Goal: Task Accomplishment & Management: Complete application form

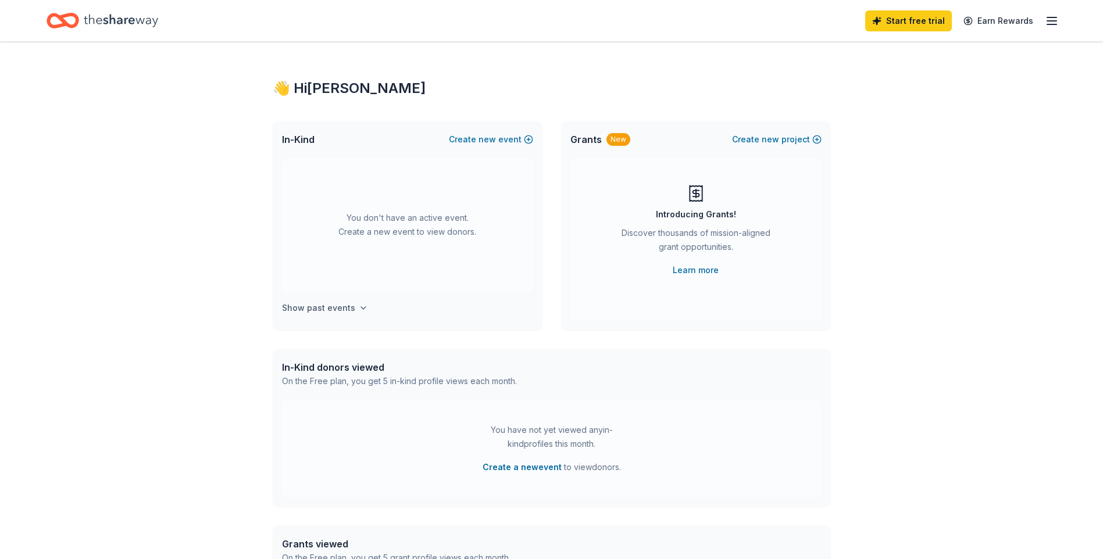
click at [359, 304] on icon "button" at bounding box center [363, 308] width 9 height 9
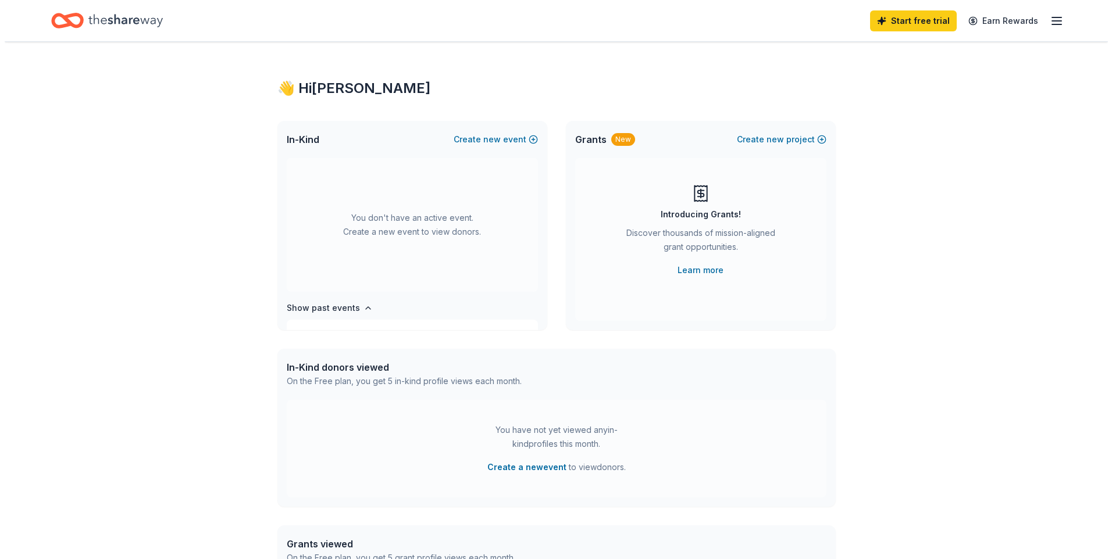
scroll to position [97, 0]
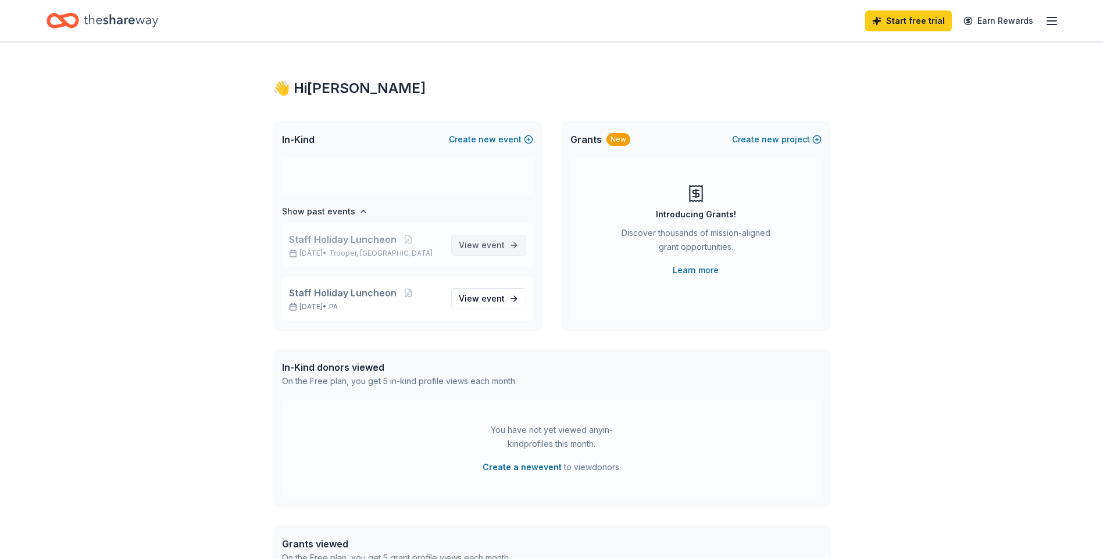
click at [481, 249] on span "event" at bounding box center [492, 245] width 23 height 10
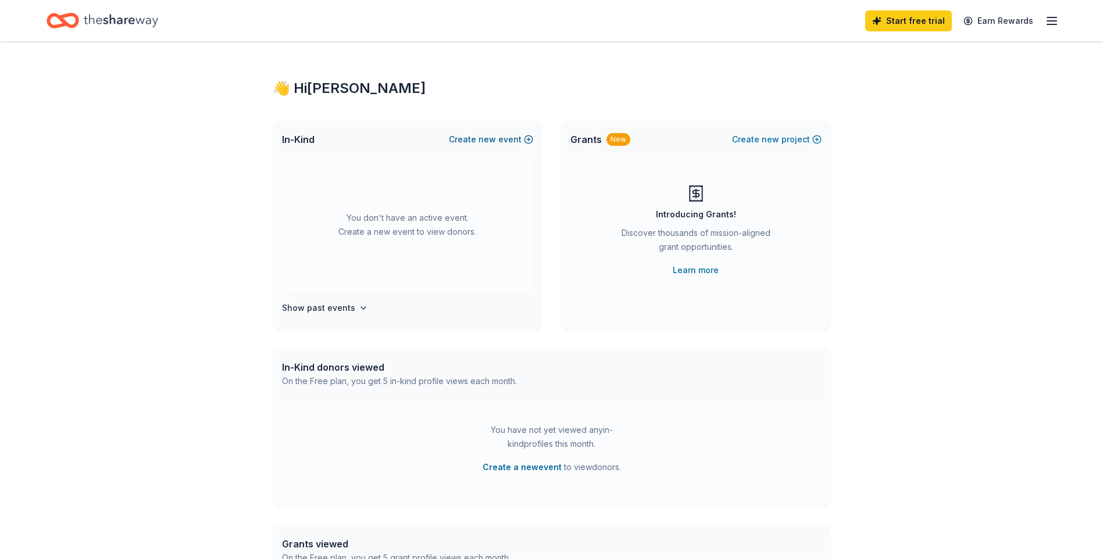
click at [526, 136] on button "Create new event" at bounding box center [491, 140] width 84 height 14
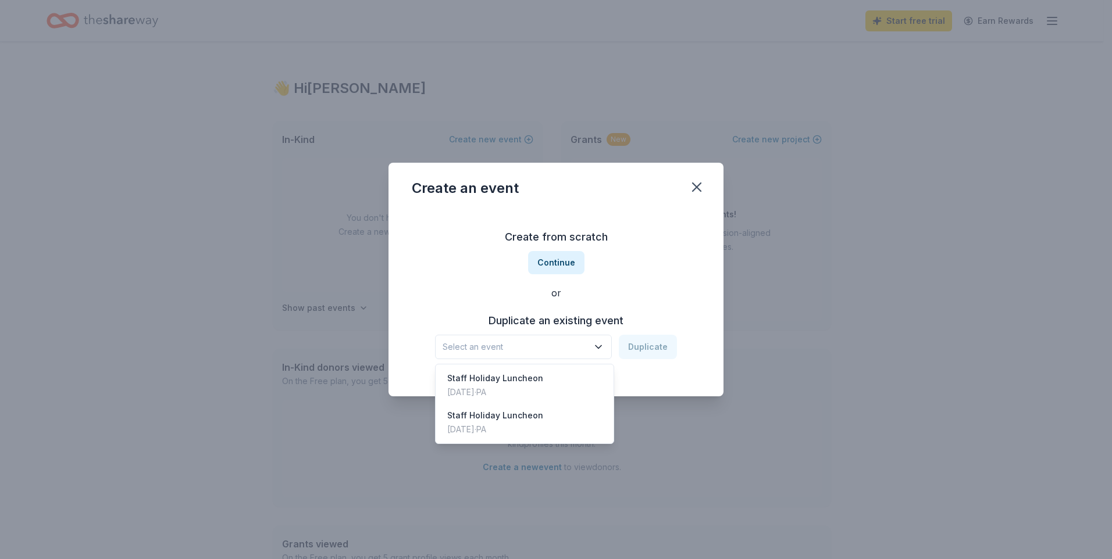
click at [595, 348] on icon "button" at bounding box center [598, 347] width 12 height 12
click at [555, 388] on div "Staff Holiday Luncheon [DATE] · [GEOGRAPHIC_DATA]" at bounding box center [524, 385] width 173 height 37
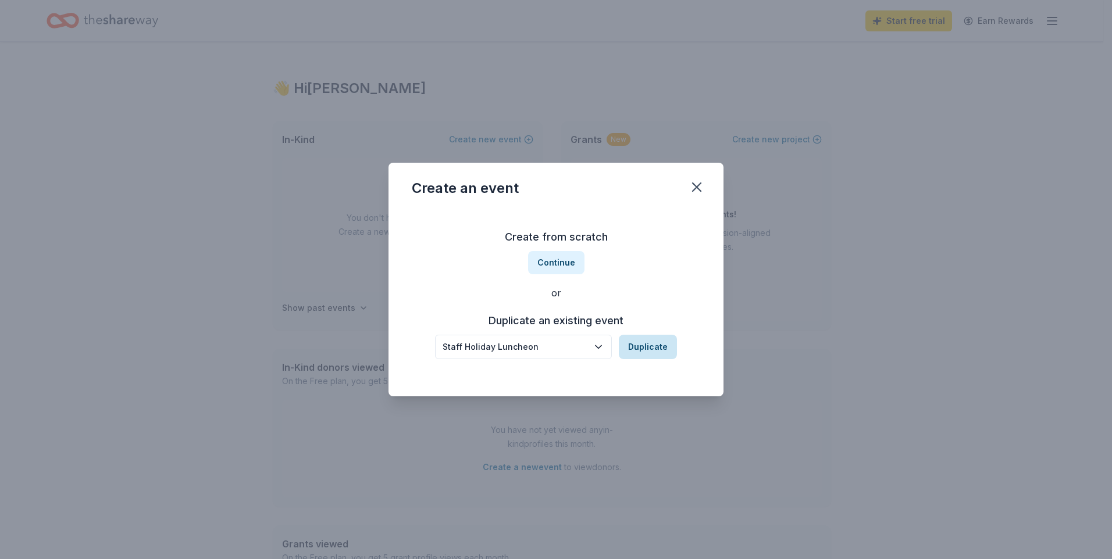
click at [642, 354] on button "Duplicate" at bounding box center [648, 347] width 58 height 24
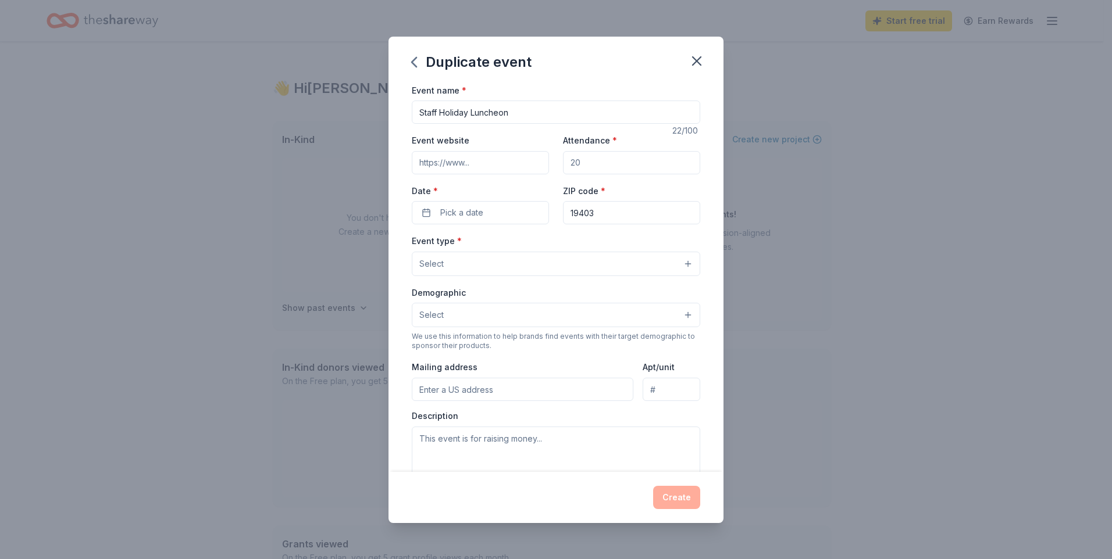
click at [505, 165] on input "Event website" at bounding box center [480, 162] width 137 height 23
drag, startPoint x: 590, startPoint y: 163, endPoint x: 555, endPoint y: 162, distance: 34.3
click at [555, 162] on div "Event website Attendance * Date * Pick a date ZIP code * 19403" at bounding box center [556, 178] width 288 height 91
drag, startPoint x: 590, startPoint y: 160, endPoint x: 541, endPoint y: 160, distance: 48.8
click at [541, 160] on div "Event website Attendance * 75100 Date * Pick a date ZIP code * 19403" at bounding box center [556, 178] width 288 height 91
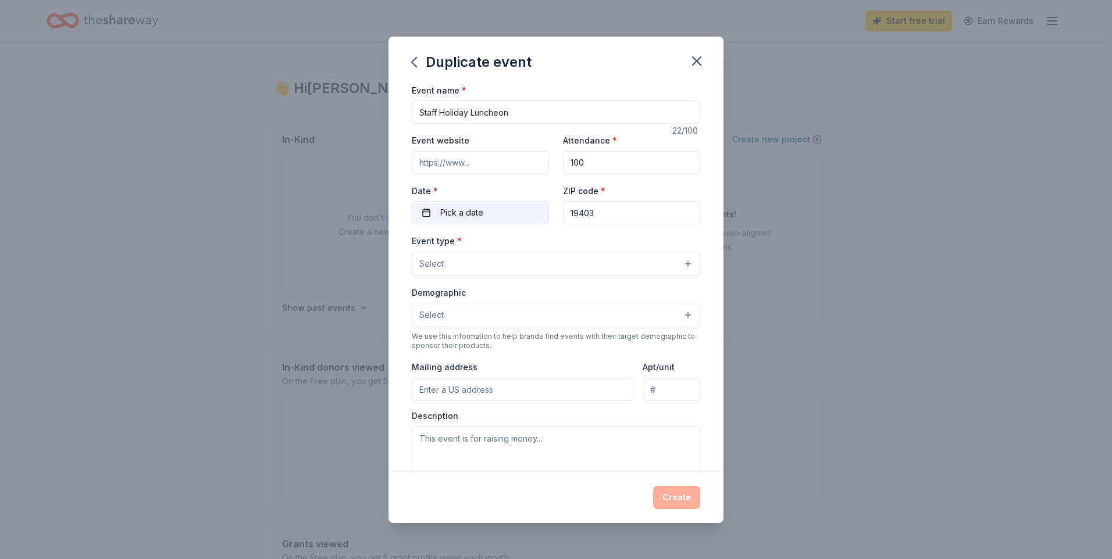
type input "100"
click at [426, 212] on button "Pick a date" at bounding box center [480, 212] width 137 height 23
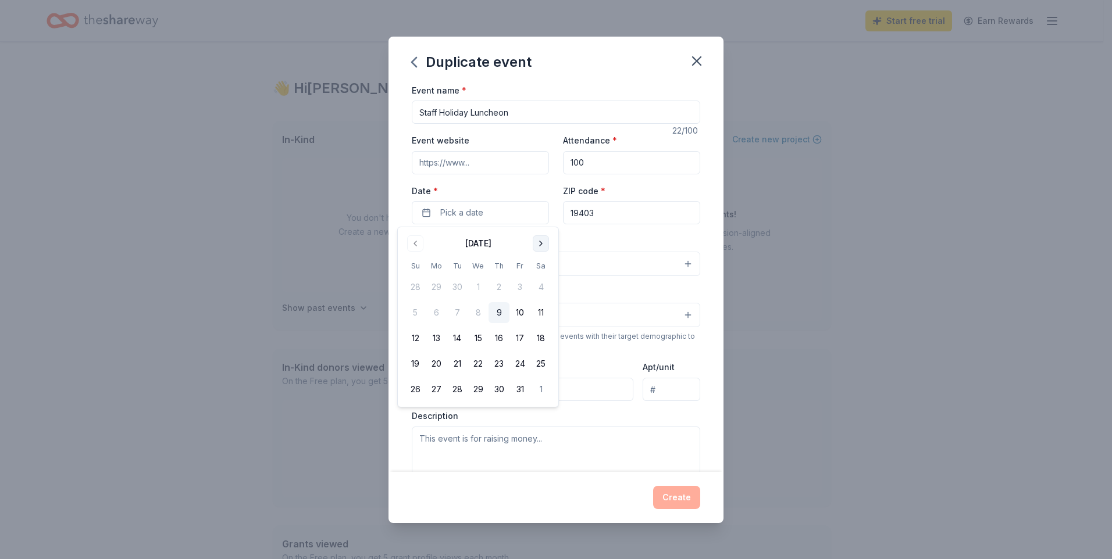
click at [539, 244] on button "Go to next month" at bounding box center [541, 243] width 16 height 16
click at [481, 334] on button "17" at bounding box center [477, 338] width 21 height 21
click at [829, 257] on div "Duplicate event Event name * Staff Holiday Luncheon 22 /100 Event website Atten…" at bounding box center [556, 279] width 1112 height 559
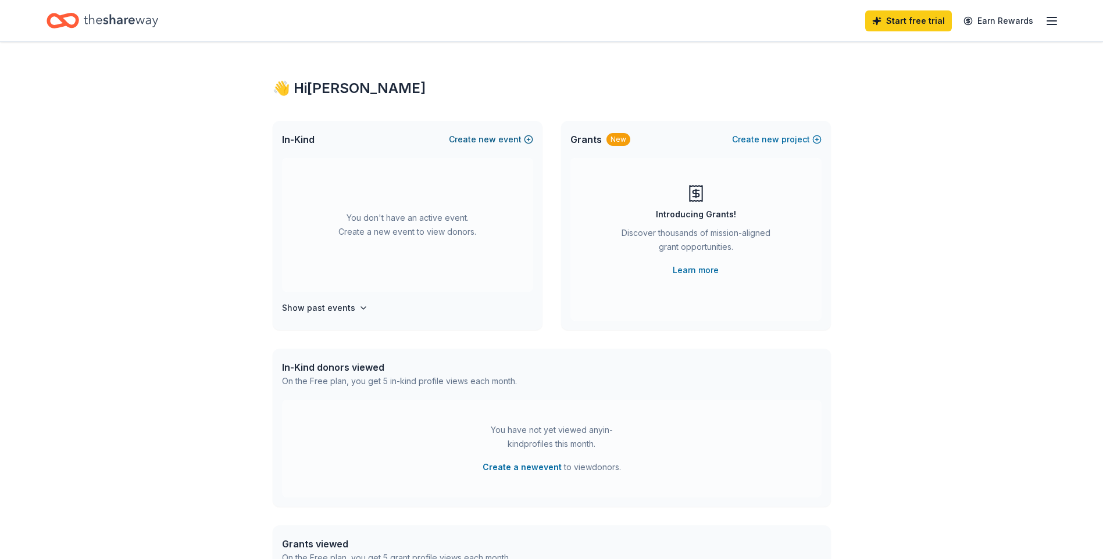
click at [486, 134] on span "new" at bounding box center [487, 140] width 17 height 14
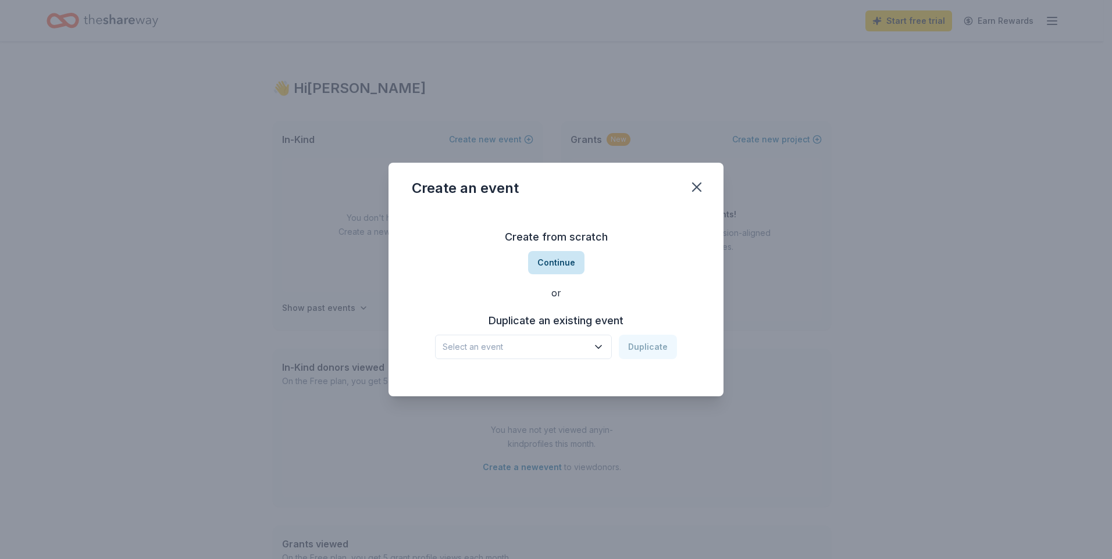
click at [558, 262] on button "Continue" at bounding box center [556, 262] width 56 height 23
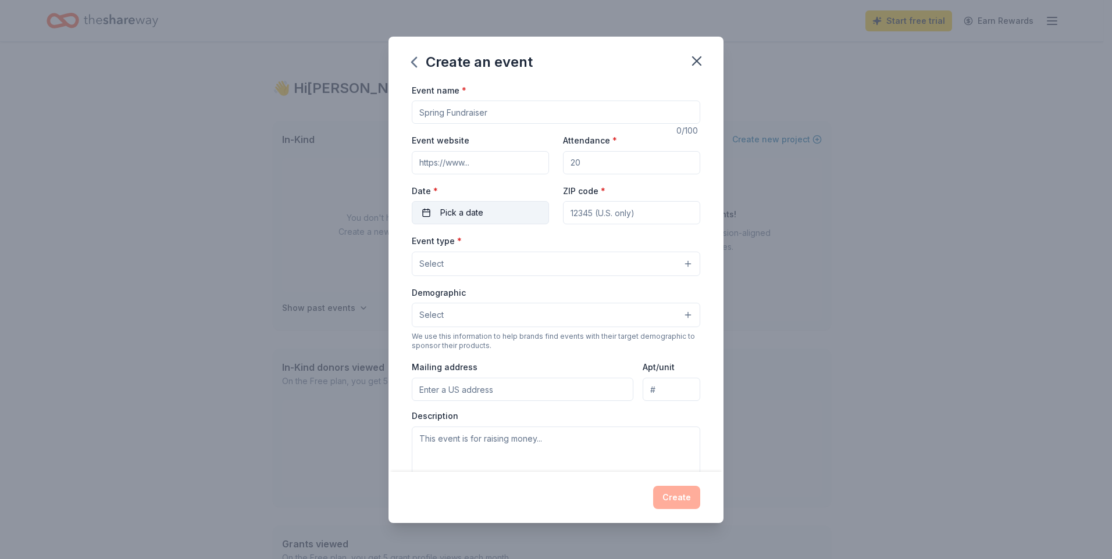
click at [420, 215] on button "Pick a date" at bounding box center [480, 212] width 137 height 23
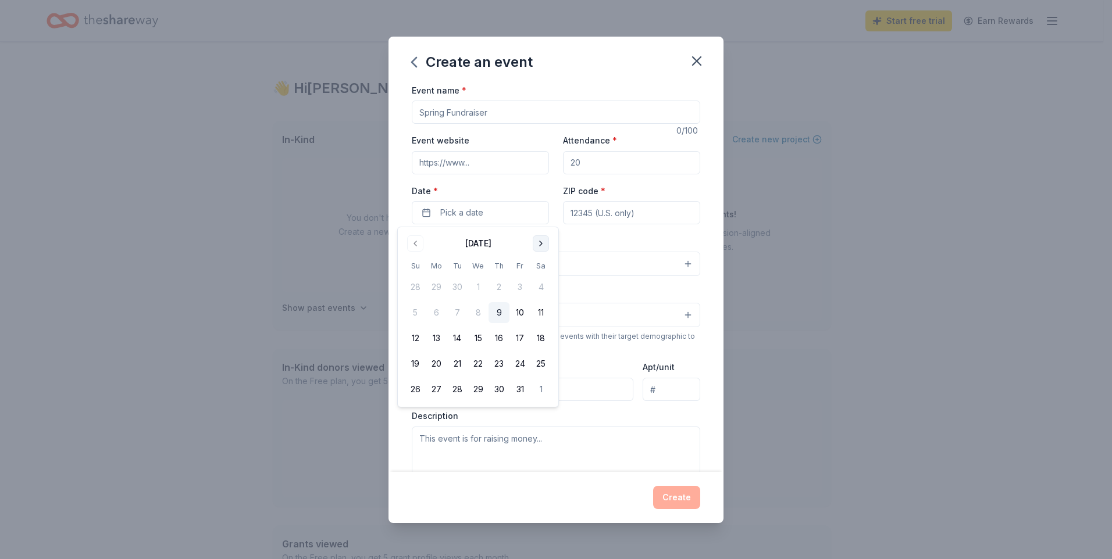
click at [542, 242] on button "Go to next month" at bounding box center [541, 243] width 16 height 16
click at [474, 335] on button "17" at bounding box center [477, 338] width 21 height 21
click at [499, 110] on input "Event name *" at bounding box center [556, 112] width 288 height 23
drag, startPoint x: 597, startPoint y: 166, endPoint x: 527, endPoint y: 172, distance: 69.5
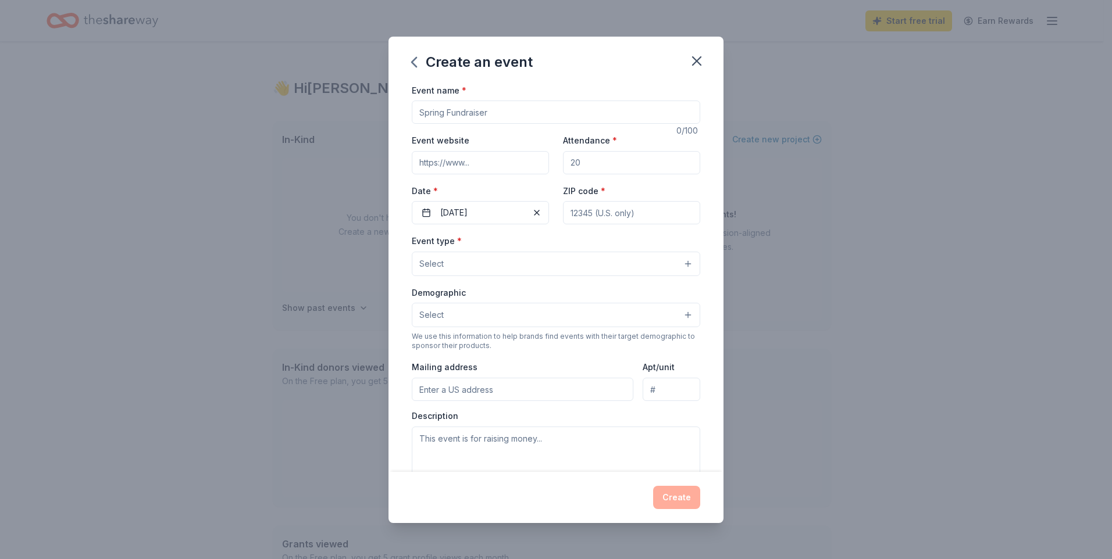
click at [527, 172] on div "Event website Attendance * Date * [DATE] ZIP code *" at bounding box center [556, 178] width 288 height 91
type input "100"
click at [462, 113] on input "Event name *" at bounding box center [556, 112] width 288 height 23
click at [678, 261] on button "Select" at bounding box center [556, 264] width 288 height 24
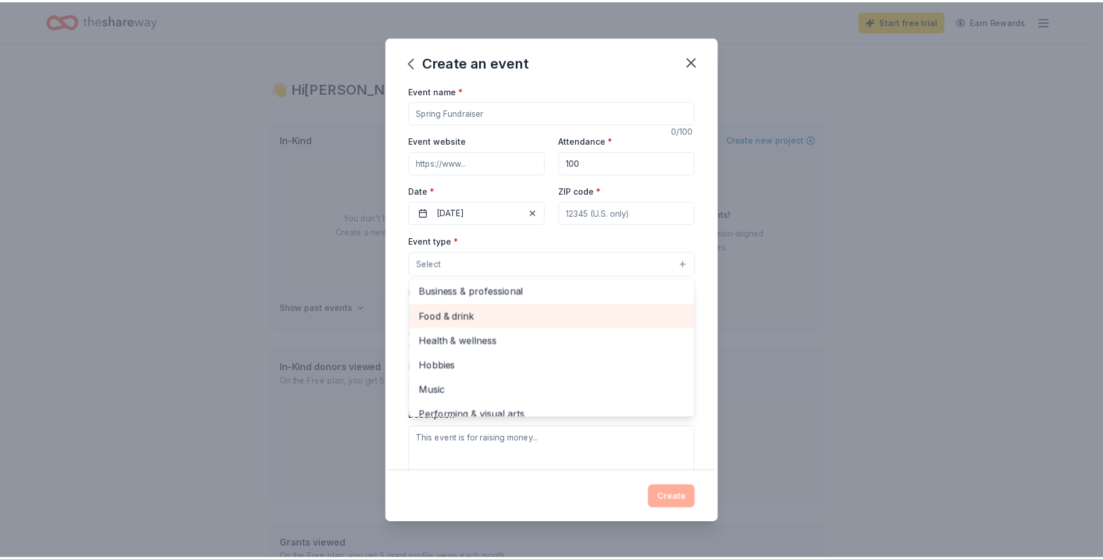
scroll to position [39, 0]
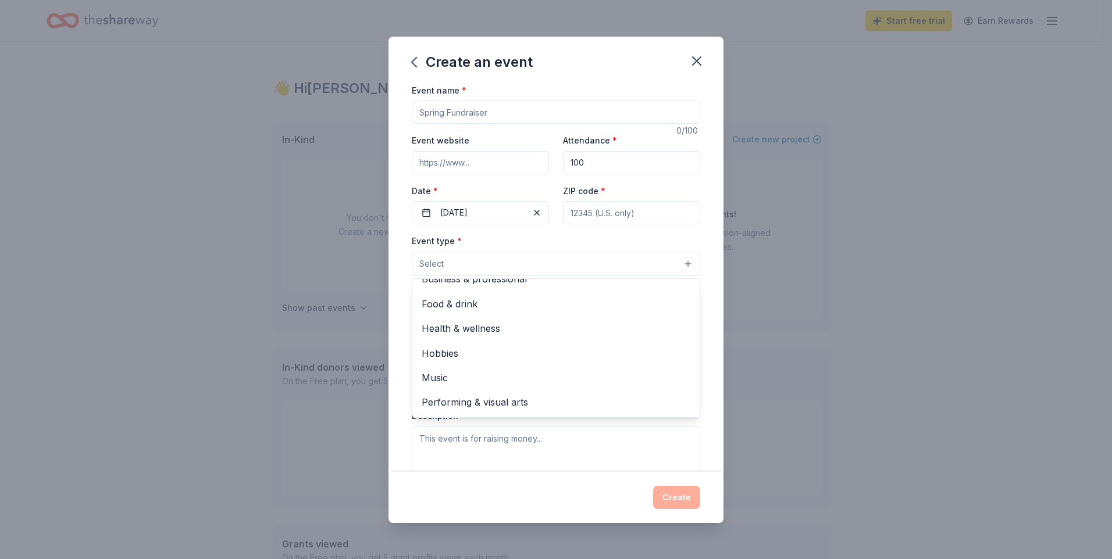
click at [698, 63] on div "Create an event Event name * 0 /100 Event website Attendance * 100 Date * [DATE…" at bounding box center [555, 280] width 335 height 487
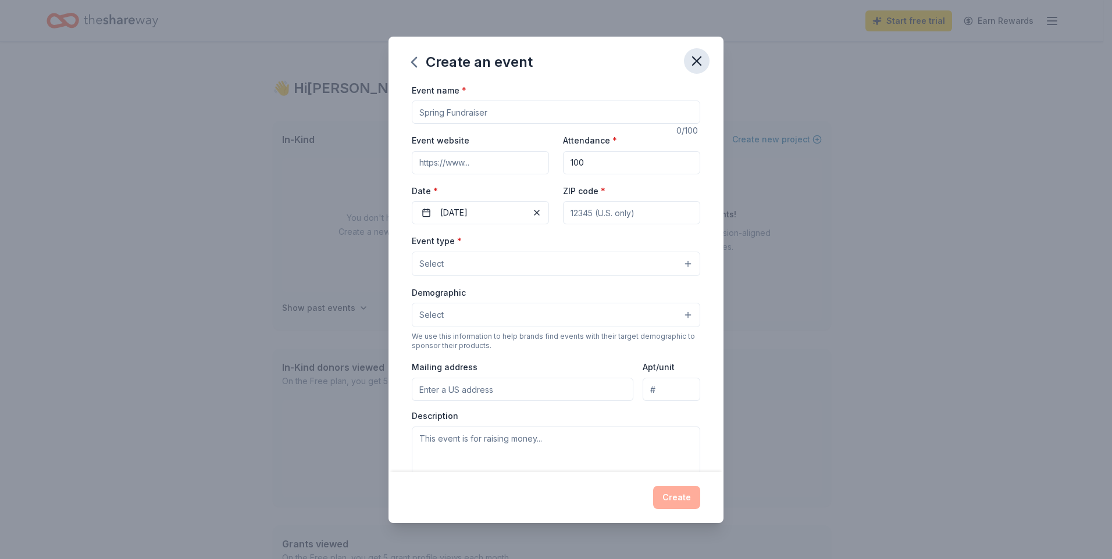
click at [701, 58] on icon "button" at bounding box center [696, 61] width 16 height 16
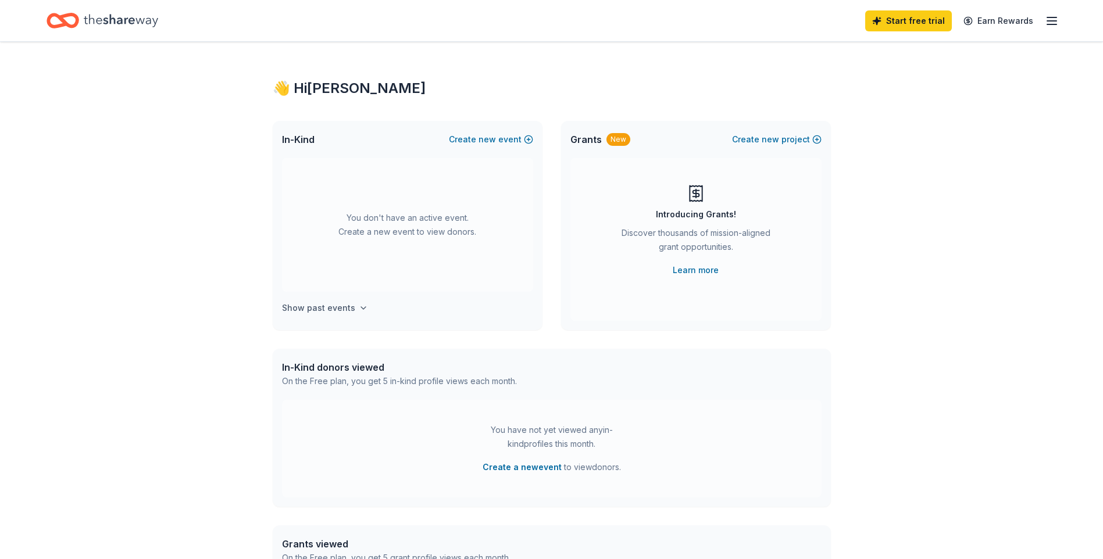
click at [359, 306] on icon "button" at bounding box center [363, 308] width 9 height 9
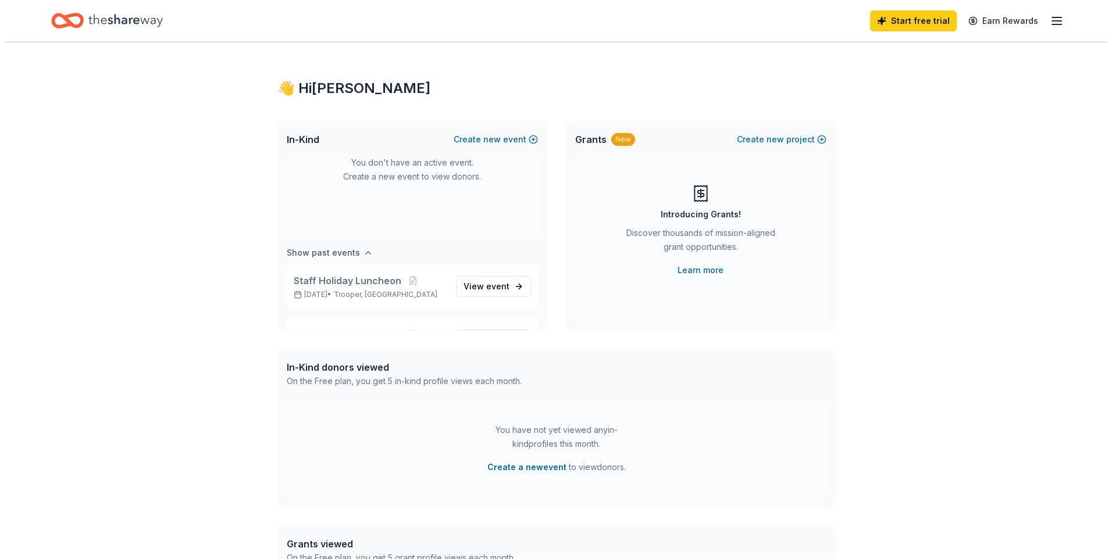
scroll to position [97, 0]
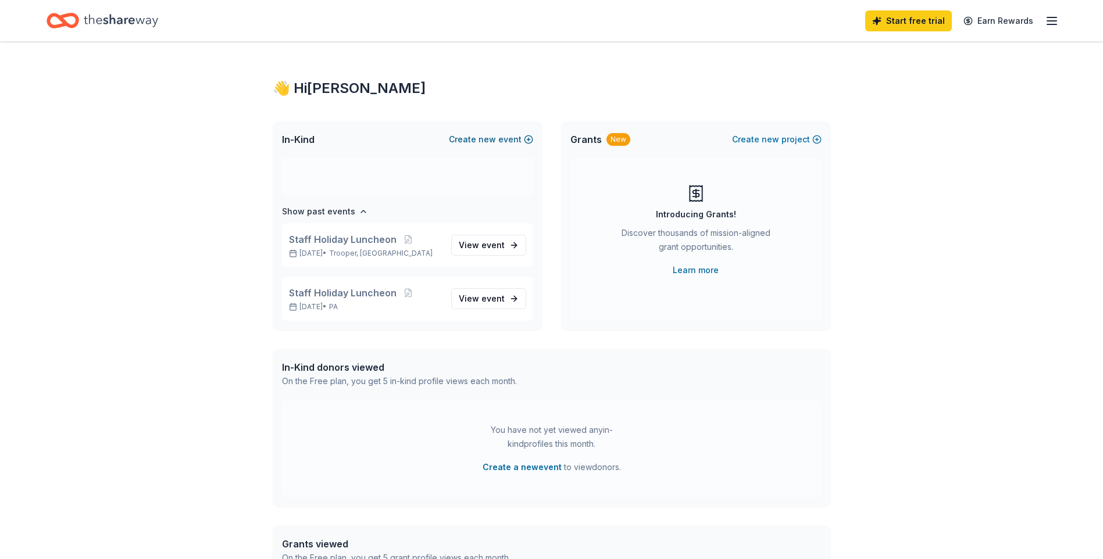
click at [530, 136] on button "Create new event" at bounding box center [491, 140] width 84 height 14
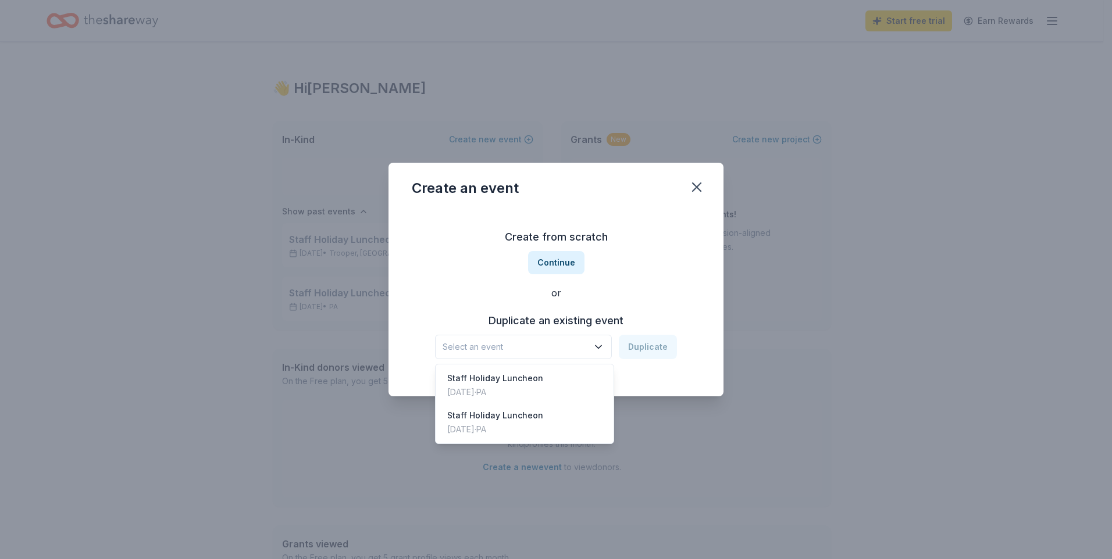
click at [597, 345] on icon "button" at bounding box center [598, 347] width 12 height 12
click at [536, 391] on div "[DATE] · [GEOGRAPHIC_DATA]" at bounding box center [495, 392] width 96 height 14
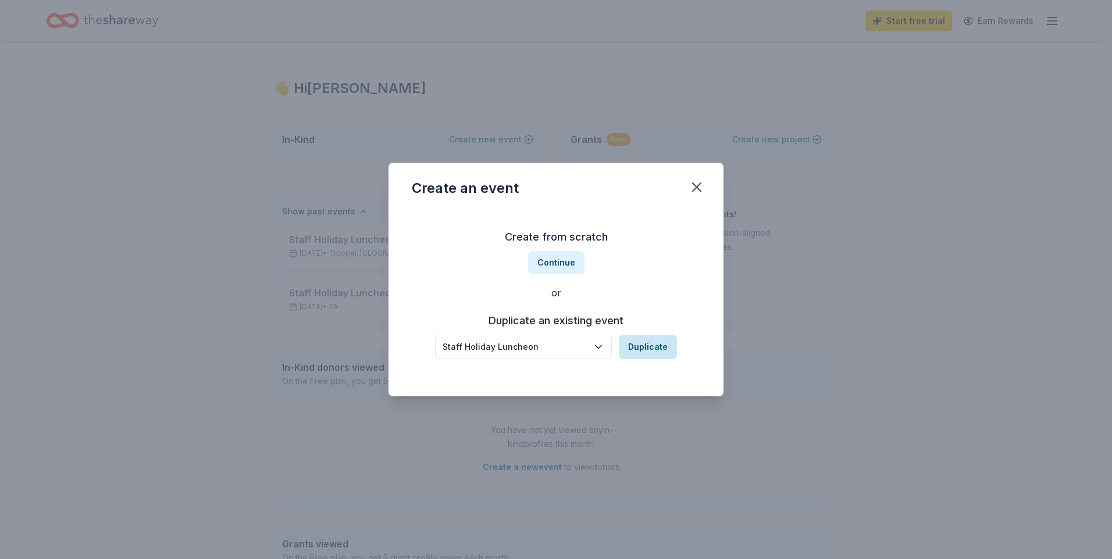
click at [634, 349] on button "Duplicate" at bounding box center [648, 347] width 58 height 24
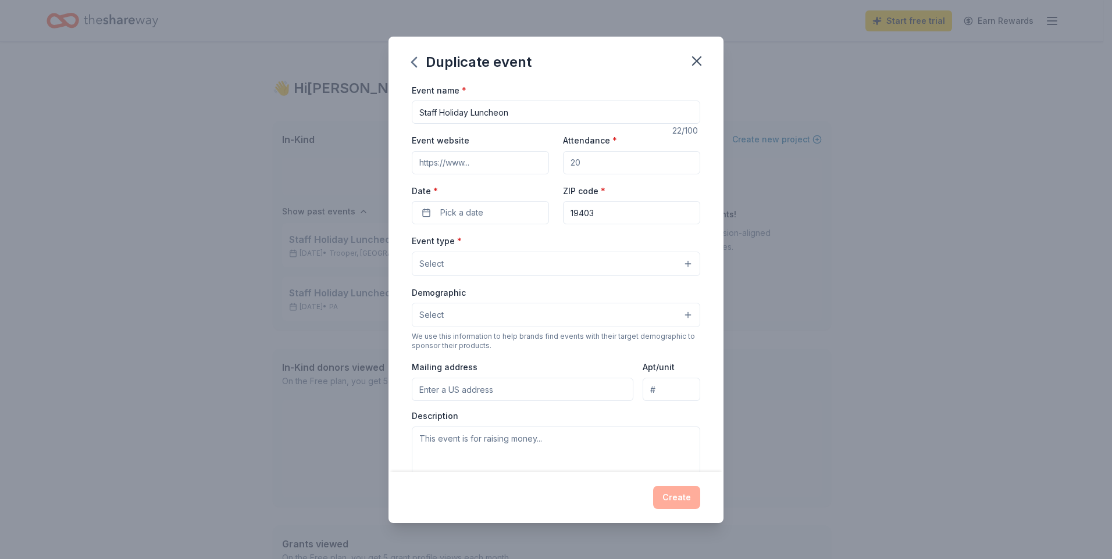
drag, startPoint x: 600, startPoint y: 163, endPoint x: 541, endPoint y: 173, distance: 60.1
click at [533, 166] on div "Event website Attendance * Date * Pick a date ZIP code * 19403" at bounding box center [556, 178] width 288 height 91
type input "100"
click at [478, 215] on span "Pick a date" at bounding box center [461, 213] width 43 height 14
click at [541, 242] on button "Go to next month" at bounding box center [541, 243] width 16 height 16
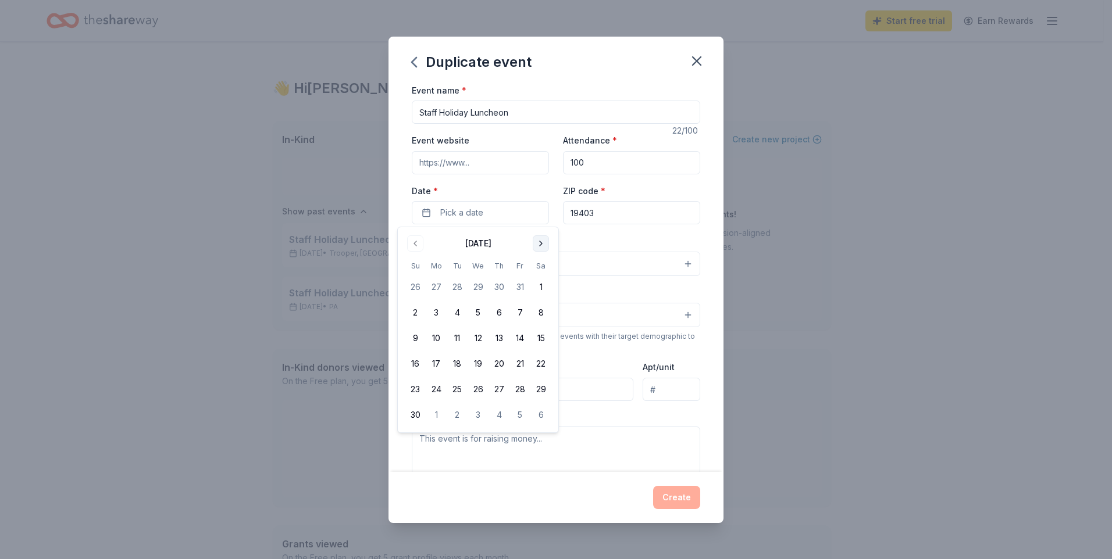
click at [541, 242] on button "Go to next month" at bounding box center [541, 243] width 16 height 16
click at [477, 339] on button "17" at bounding box center [477, 338] width 21 height 21
click at [795, 218] on div "Duplicate event Event name * Staff Holiday Luncheon 22 /100 Event website Atten…" at bounding box center [556, 279] width 1112 height 559
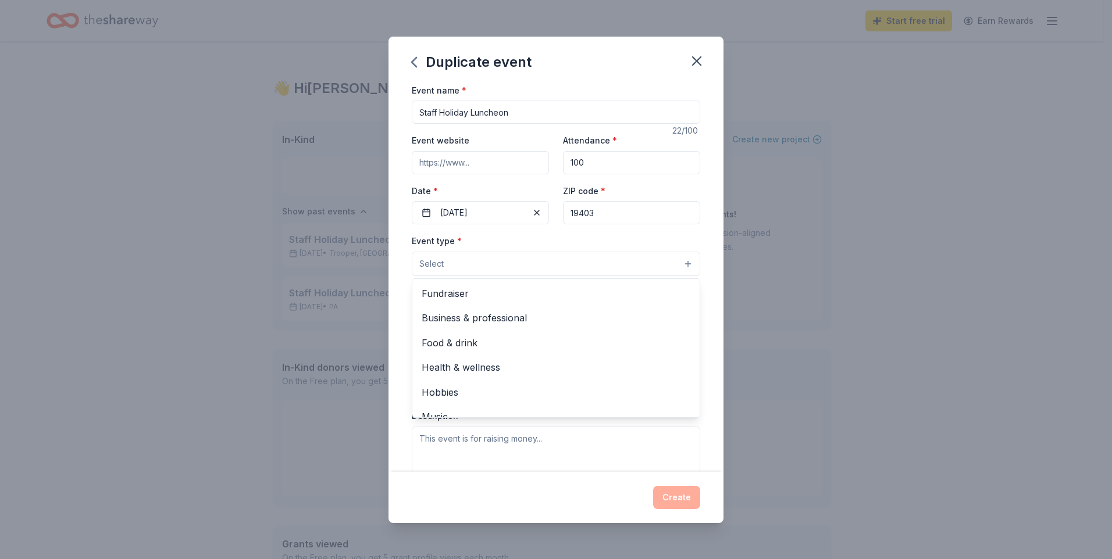
click at [679, 265] on button "Select" at bounding box center [556, 264] width 288 height 24
click at [586, 320] on span "Business & professional" at bounding box center [556, 317] width 269 height 15
click at [799, 281] on div "Duplicate event Event name * Staff Holiday Luncheon 22 /100 Event website Atten…" at bounding box center [556, 279] width 1112 height 559
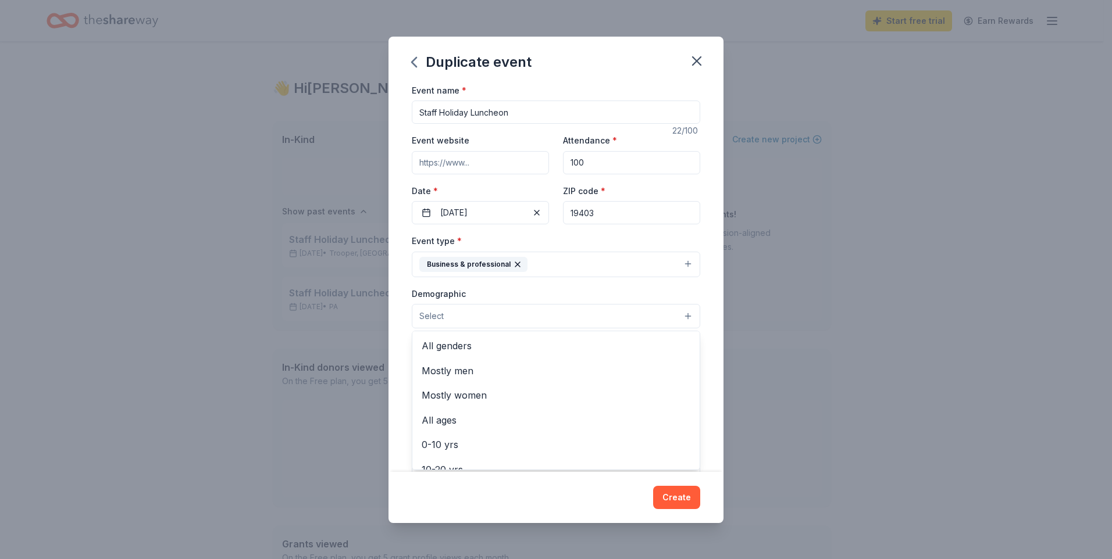
click at [680, 317] on button "Select" at bounding box center [556, 316] width 288 height 24
click at [595, 344] on span "All genders" at bounding box center [556, 345] width 269 height 15
click at [772, 322] on div "Duplicate event Event name * Staff Holiday Luncheon 22 /100 Event website Atten…" at bounding box center [556, 279] width 1112 height 559
click at [504, 397] on input "Mailing address" at bounding box center [523, 391] width 222 height 23
type input "[STREET_ADDRESS]"
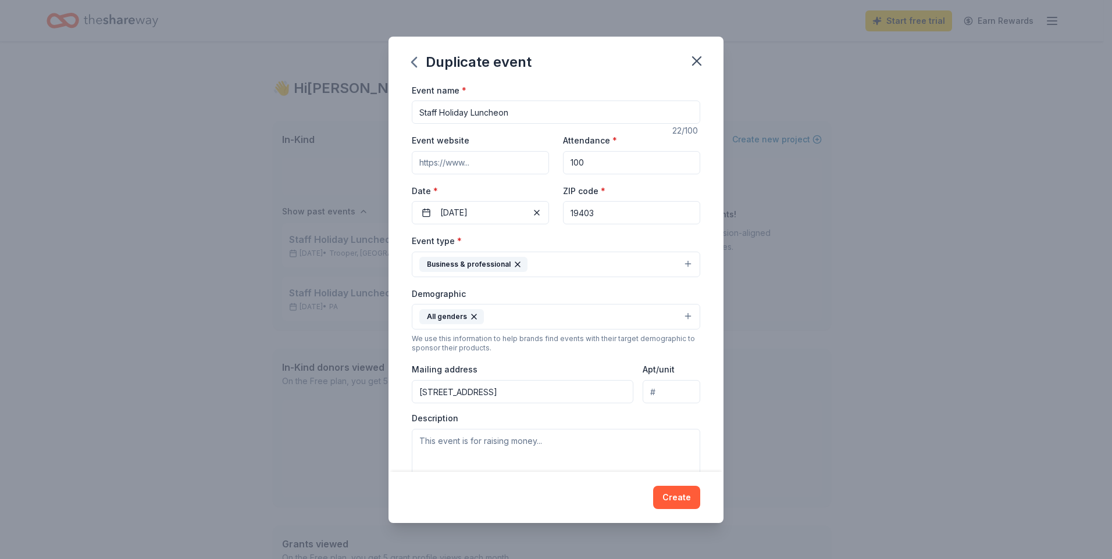
click at [474, 163] on input "Event website" at bounding box center [480, 162] width 137 height 23
click at [477, 161] on input "Event website" at bounding box center [480, 162] width 137 height 23
type input "[DOMAIN_NAME]"
click at [498, 391] on input "[STREET_ADDRESS]" at bounding box center [523, 391] width 222 height 23
type input "[STREET_ADDRESS]"
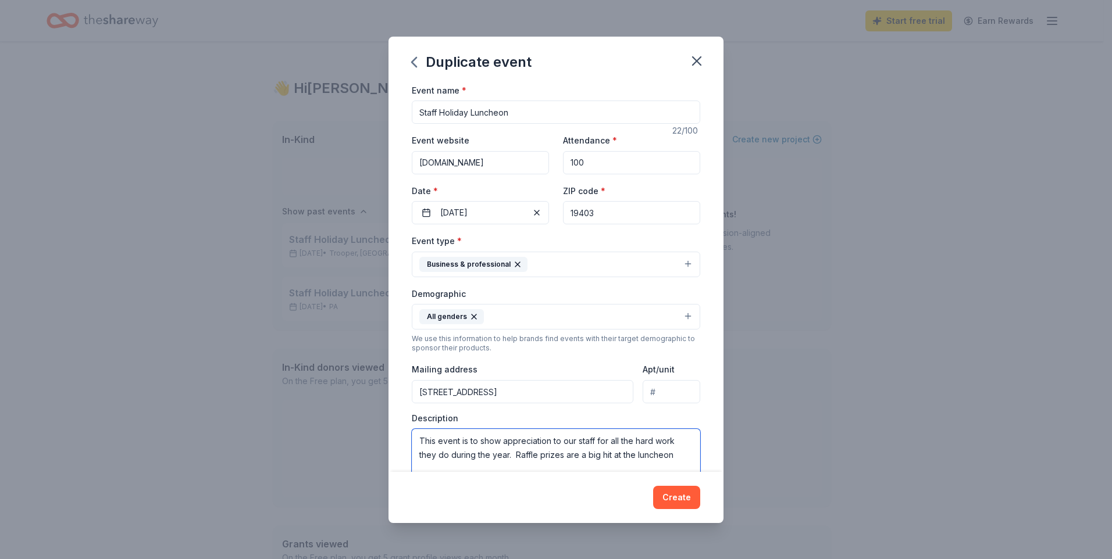
click at [515, 454] on textarea "This event is to show appreciation to our staff for all the hard work they do d…" at bounding box center [556, 455] width 288 height 52
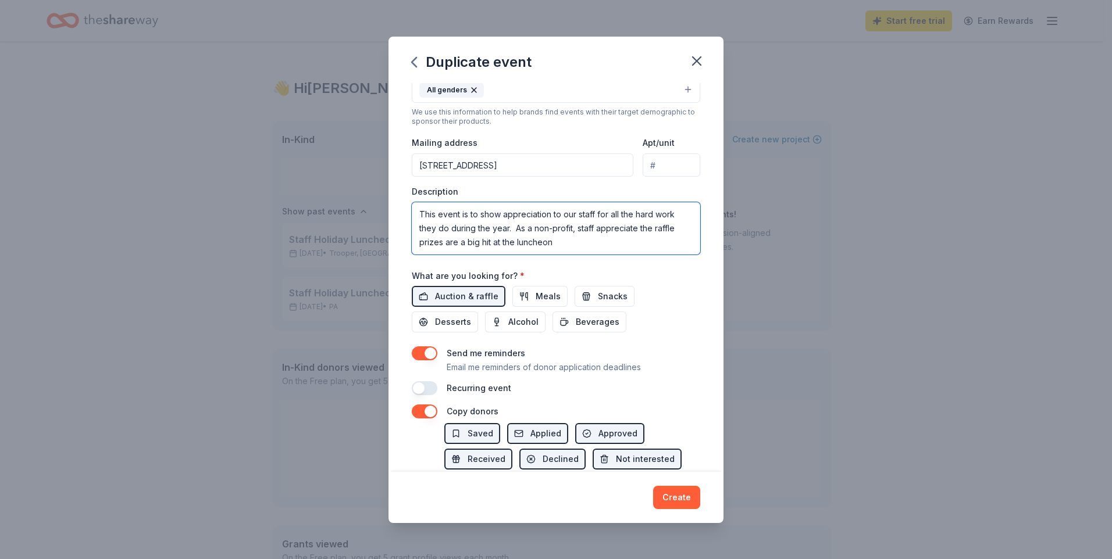
scroll to position [233, 0]
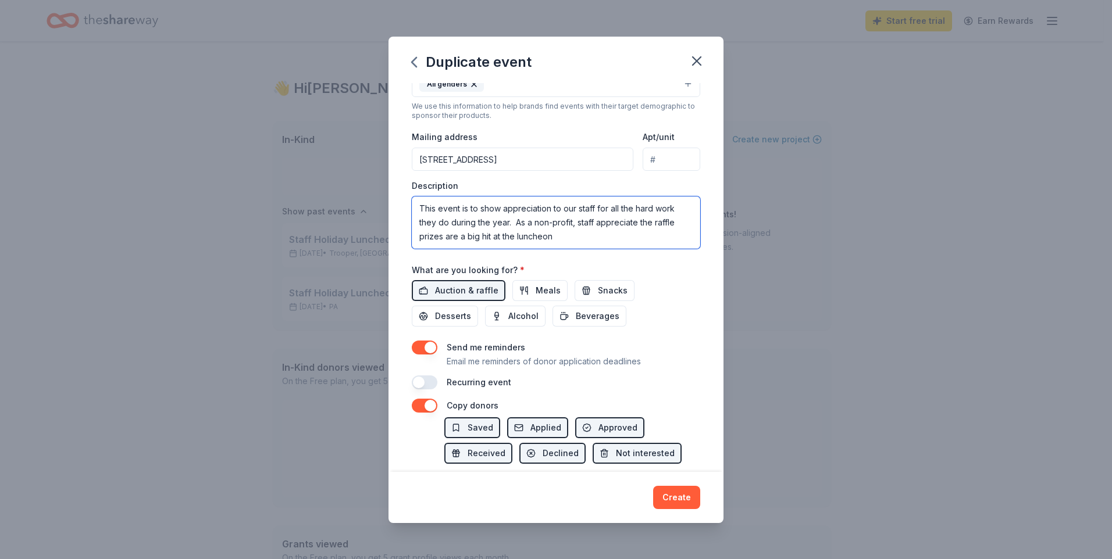
drag, startPoint x: 445, startPoint y: 238, endPoint x: 563, endPoint y: 237, distance: 117.5
click at [563, 237] on textarea "This event is to show appreciation to our staff for all the hard work they do d…" at bounding box center [556, 223] width 288 height 52
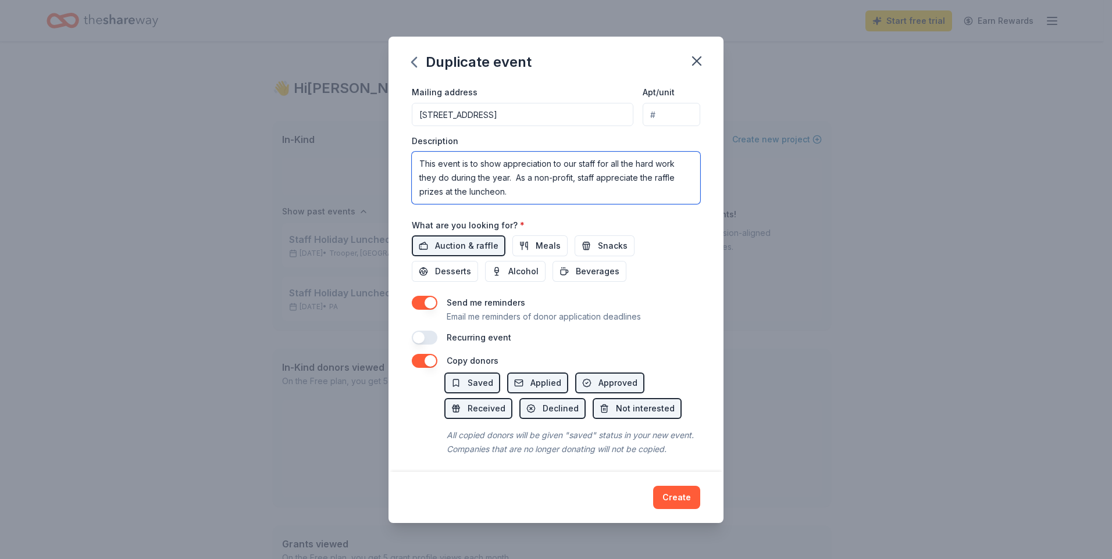
scroll to position [297, 0]
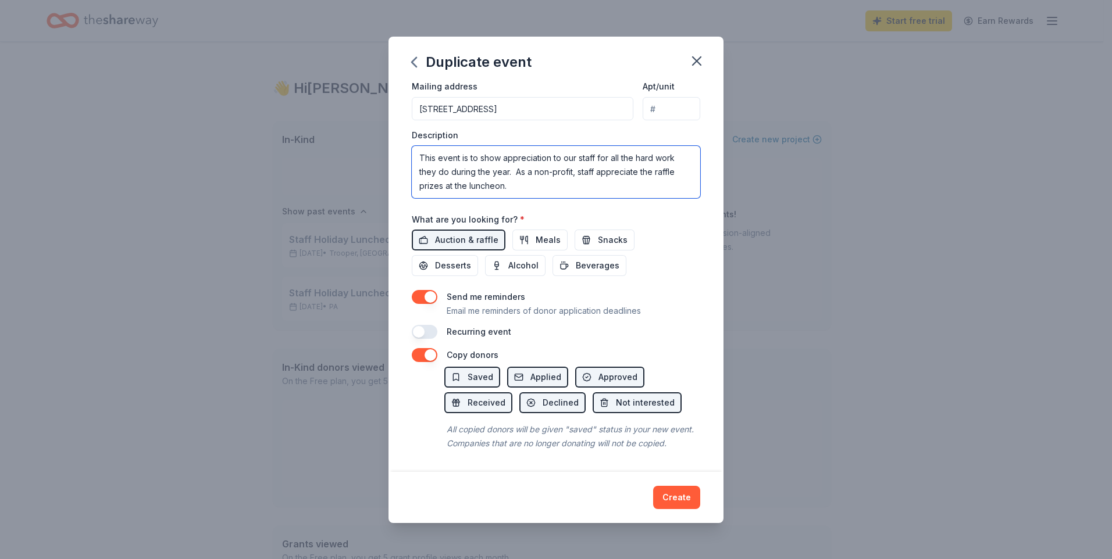
drag, startPoint x: 573, startPoint y: 158, endPoint x: 576, endPoint y: 166, distance: 8.5
click at [573, 160] on textarea "This event is to show appreciation to our staff for all the hard work they do d…" at bounding box center [556, 172] width 288 height 52
drag, startPoint x: 612, startPoint y: 155, endPoint x: 634, endPoint y: 156, distance: 22.2
click at [634, 156] on textarea "This event is to show appreciation to our staff for all the hard work they do d…" at bounding box center [556, 172] width 288 height 52
click at [580, 169] on textarea "This event is to show appreciation to our staff for all the hard work they do d…" at bounding box center [556, 172] width 288 height 52
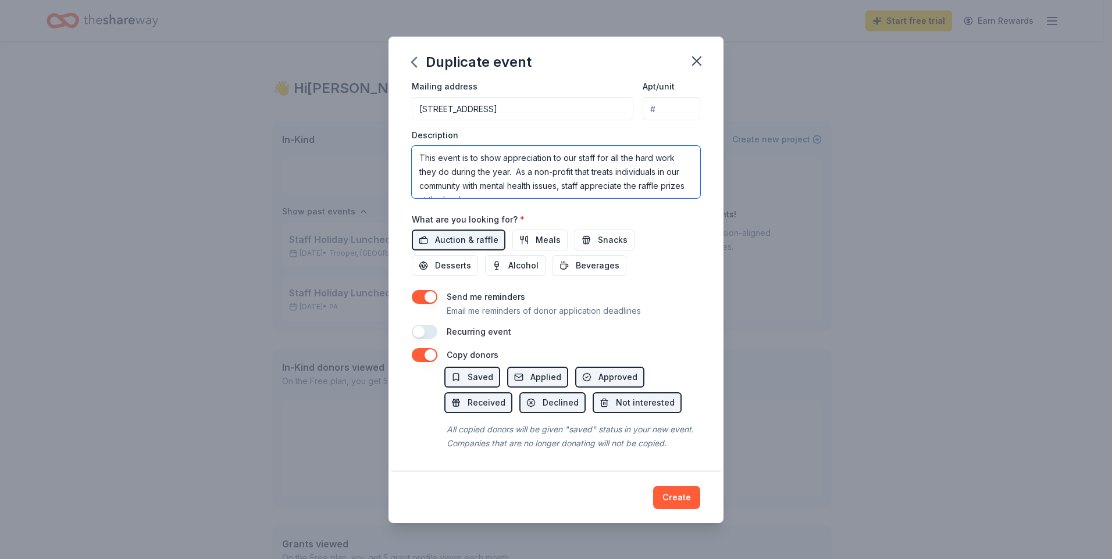
click at [577, 157] on textarea "This event is to show appreciation to our staff for all the hard work they do d…" at bounding box center [556, 172] width 288 height 52
click at [583, 169] on textarea "This event is to show appreciation to our staff for all the hard work they do d…" at bounding box center [556, 172] width 288 height 52
click at [598, 173] on textarea "This event is to show appreciation to our staff for all the hard work they do d…" at bounding box center [556, 172] width 288 height 52
click at [655, 171] on textarea "This event is to show appreciation to our staff for all the hard work they do d…" at bounding box center [556, 172] width 288 height 52
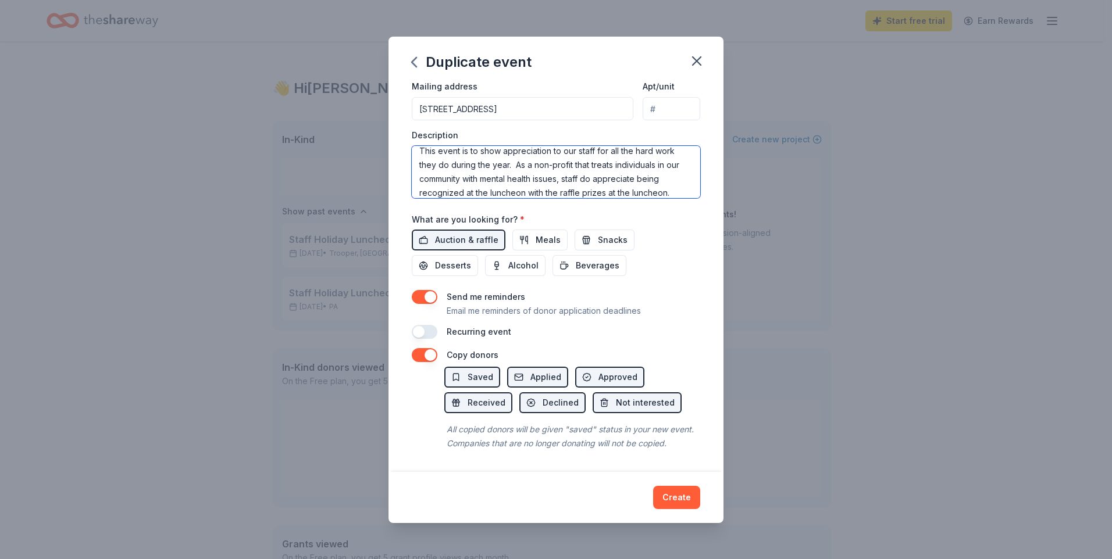
scroll to position [28, 0]
drag, startPoint x: 631, startPoint y: 180, endPoint x: 661, endPoint y: 180, distance: 29.1
click at [661, 180] on textarea "This event is to show appreciation to our staff for all the hard work they do d…" at bounding box center [556, 172] width 288 height 52
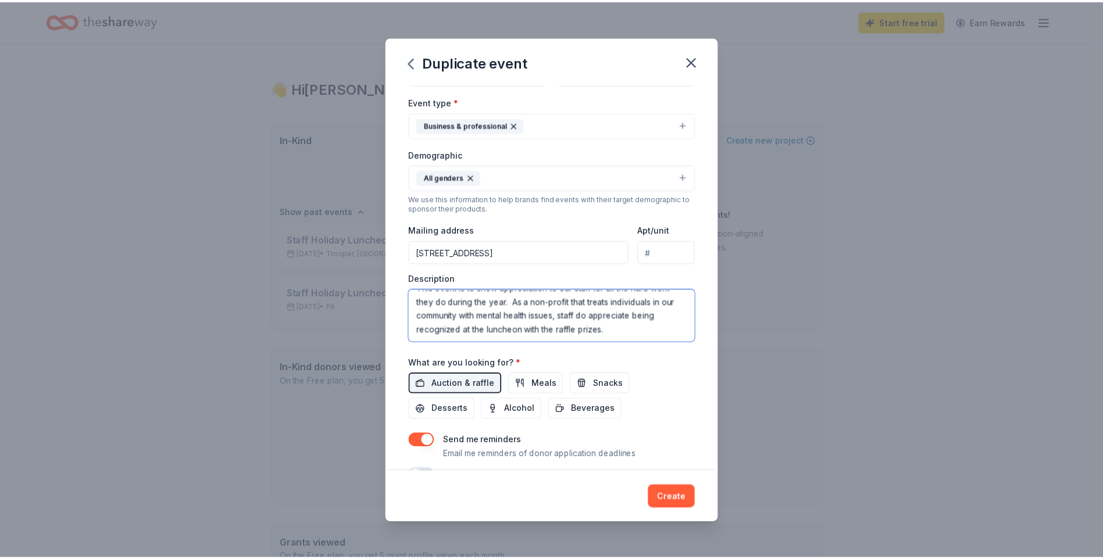
scroll to position [297, 0]
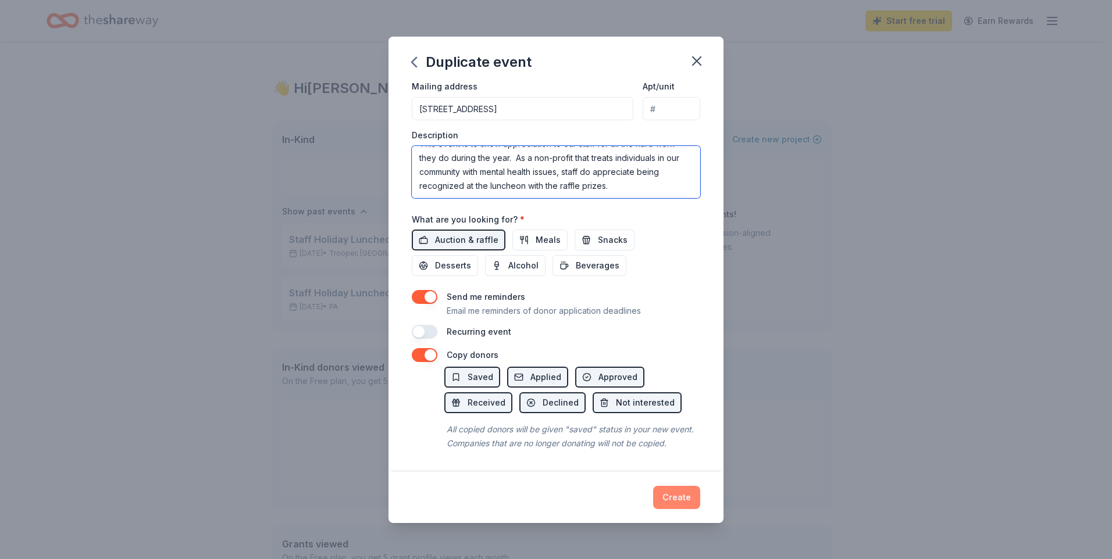
type textarea "This event is to show appreciation to our staff for all the hard work they do d…"
click at [680, 495] on button "Create" at bounding box center [676, 497] width 47 height 23
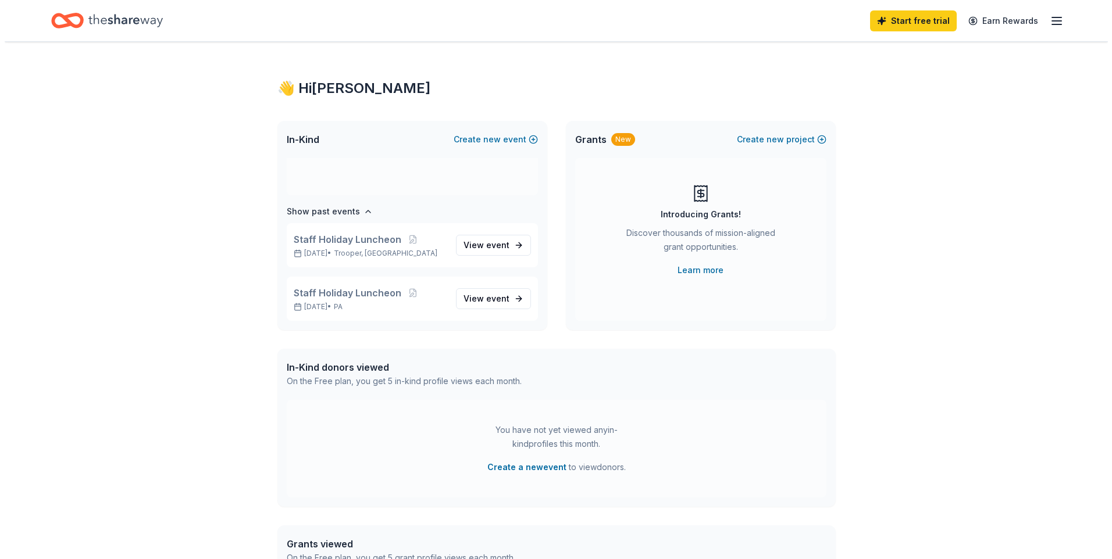
scroll to position [7, 0]
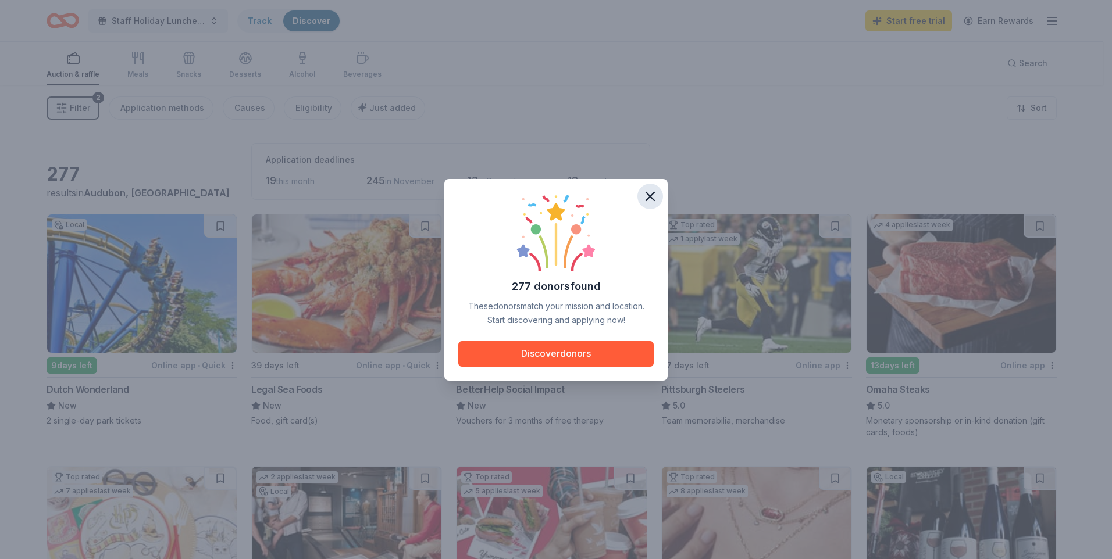
click at [656, 197] on icon "button" at bounding box center [650, 196] width 16 height 16
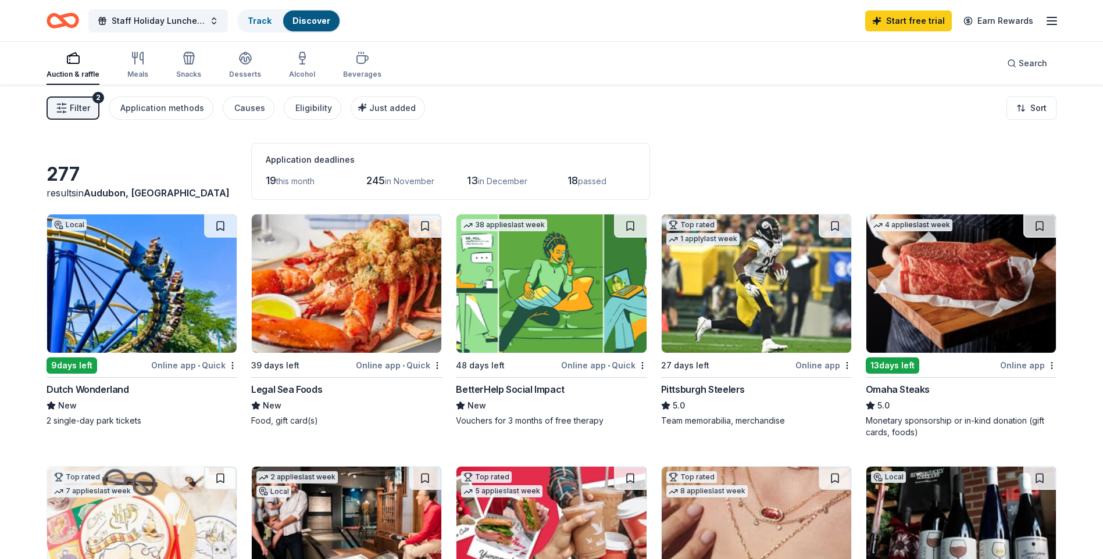
click at [75, 109] on span "Filter" at bounding box center [80, 108] width 20 height 14
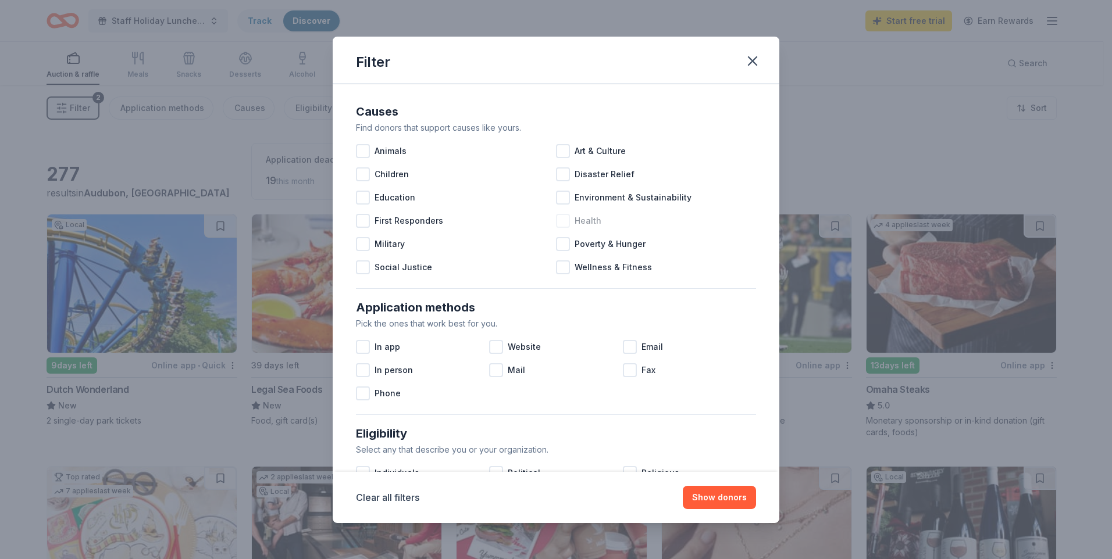
click at [560, 222] on div at bounding box center [563, 221] width 14 height 14
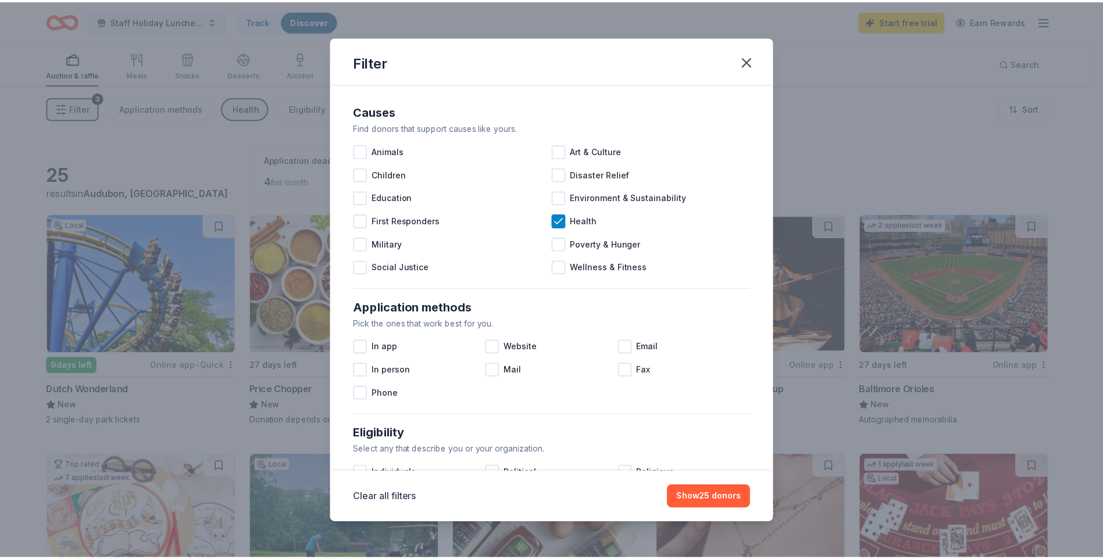
scroll to position [58, 0]
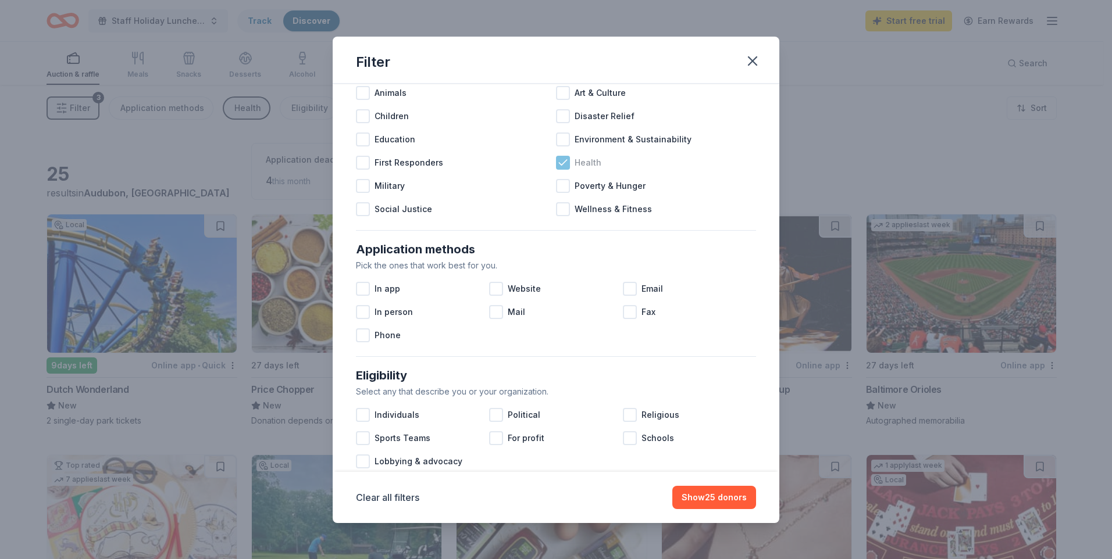
click at [562, 161] on icon at bounding box center [563, 163] width 12 height 12
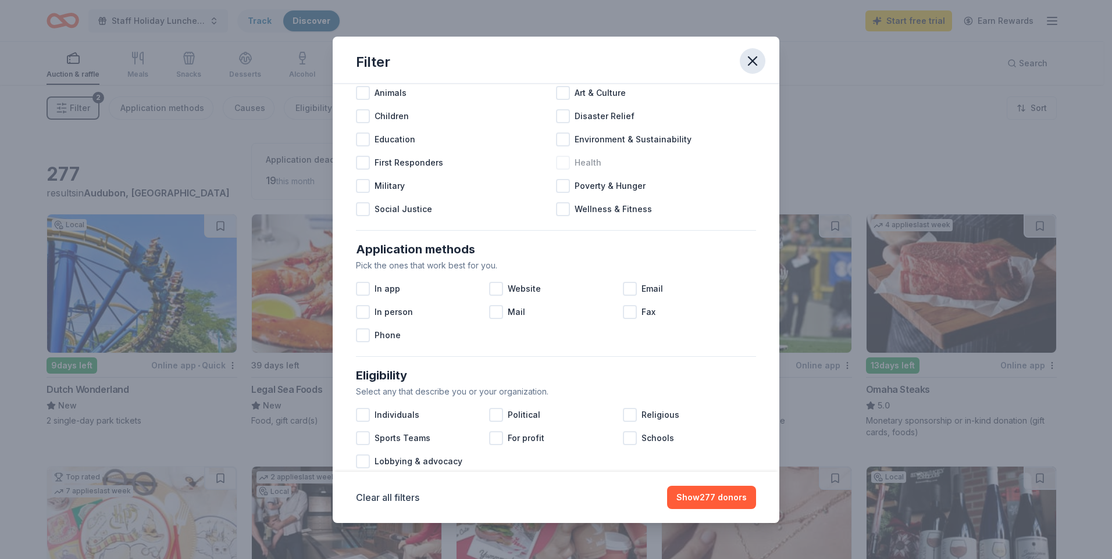
click at [753, 63] on icon "button" at bounding box center [752, 61] width 16 height 16
